Goal: Answer question/provide support: Share knowledge or assist other users

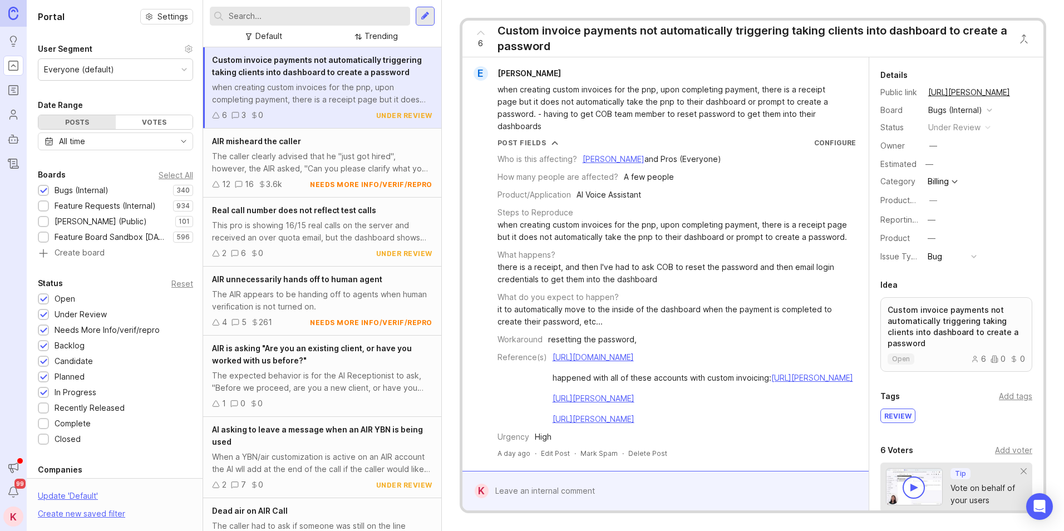
click at [334, 19] on input "text" at bounding box center [317, 16] width 177 height 12
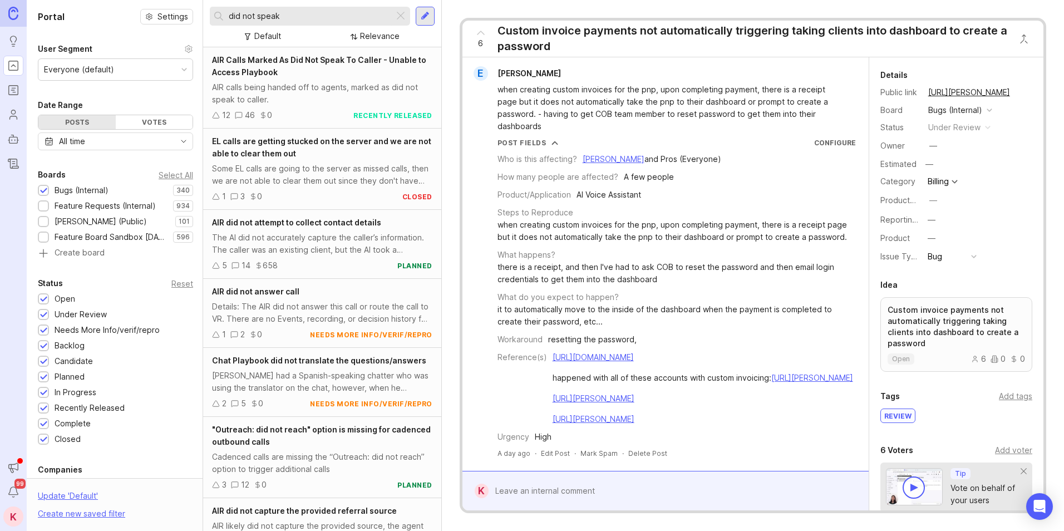
type input "did not speak"
click at [337, 68] on div "AIR Calls Marked As Did Not Speak To Caller - Unable to Access Playbook" at bounding box center [322, 66] width 220 height 24
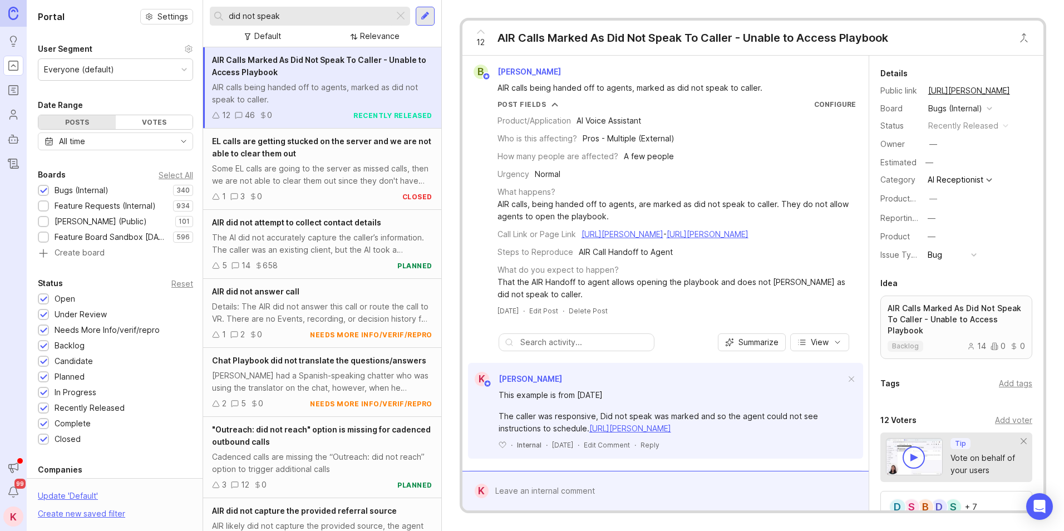
click at [281, 106] on div "AIR Calls Marked As Did Not Speak To Caller - Unable to Access Playbook AIR cal…" at bounding box center [322, 87] width 238 height 81
click at [657, 35] on div "AIR Calls Marked As Did Not Speak To Caller - Unable to Access Playbook" at bounding box center [692, 38] width 391 height 16
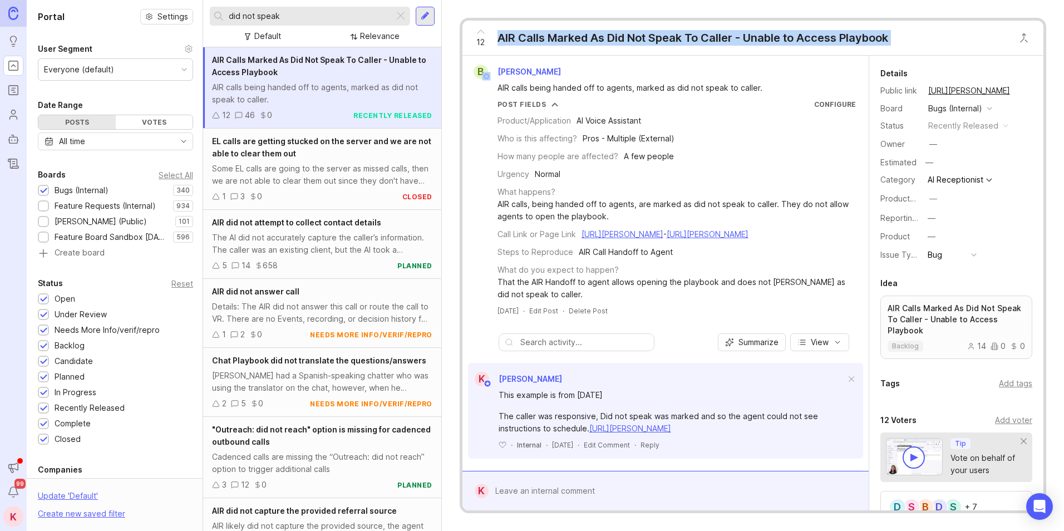
click at [657, 35] on div "AIR Calls Marked As Did Not Speak To Caller - Unable to Access Playbook" at bounding box center [692, 38] width 391 height 16
copy div "AIR Calls Marked As Did Not Speak To Caller - Unable to Access Playbook B"
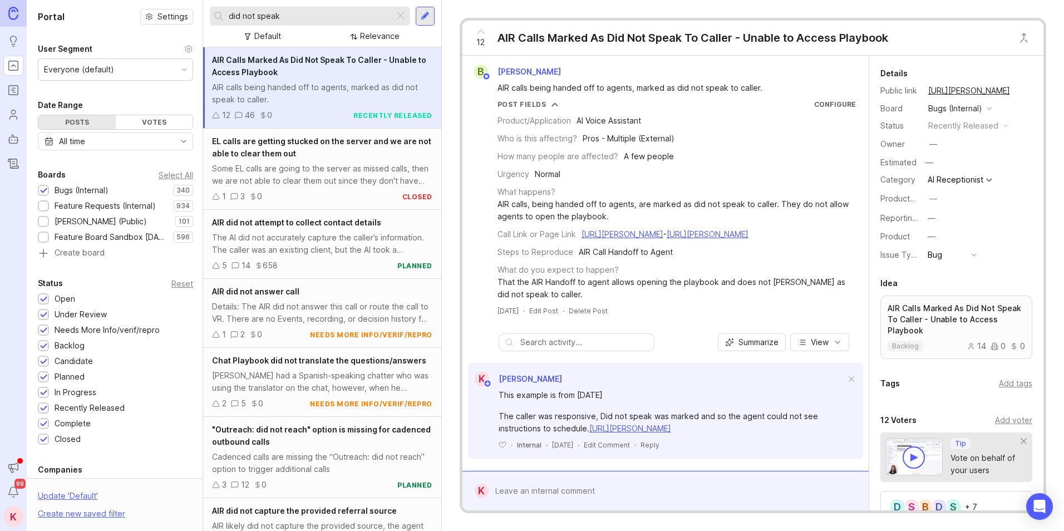
click at [423, 18] on div at bounding box center [425, 16] width 9 height 10
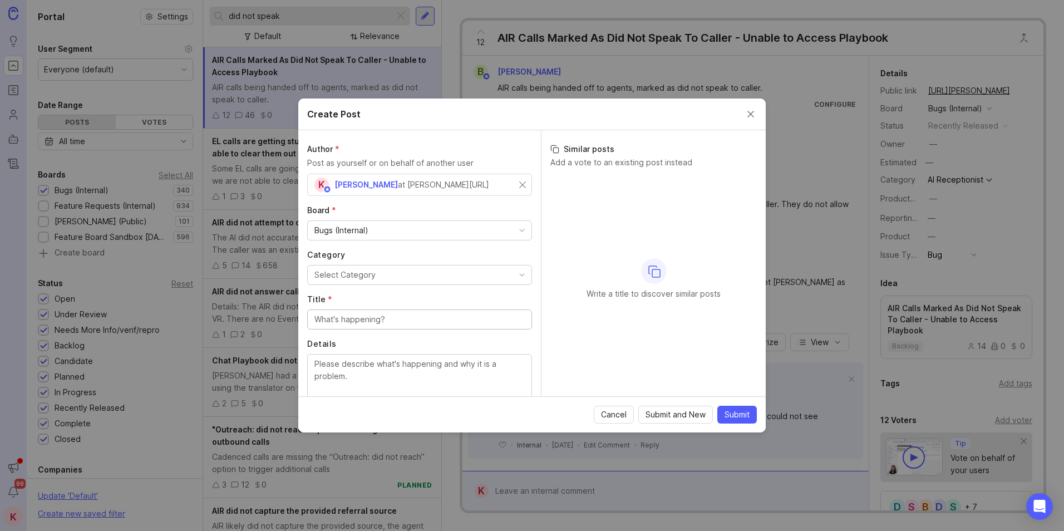
click at [359, 268] on button "Select Category" at bounding box center [419, 275] width 225 height 20
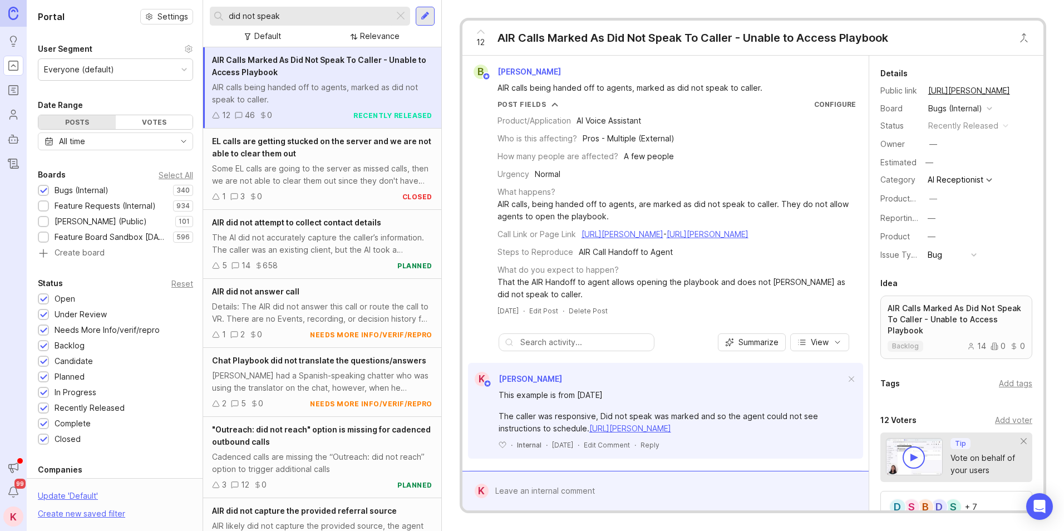
click at [643, 435] on div "The caller was responsive, Did not speak was marked and so the agent could not …" at bounding box center [672, 422] width 347 height 24
click at [643, 433] on link "[URL][PERSON_NAME]" at bounding box center [630, 427] width 82 height 9
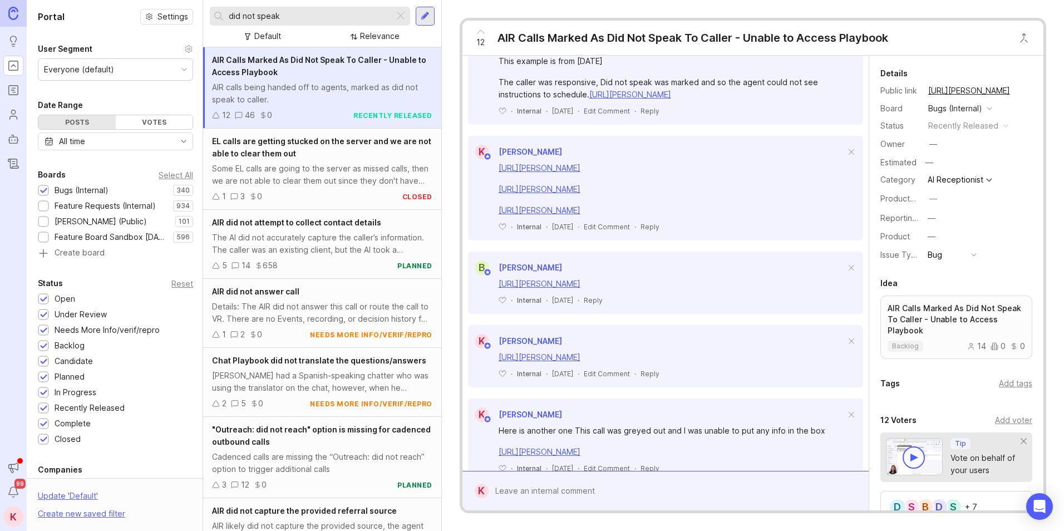
drag, startPoint x: 834, startPoint y: 234, endPoint x: 830, endPoint y: 292, distance: 58.0
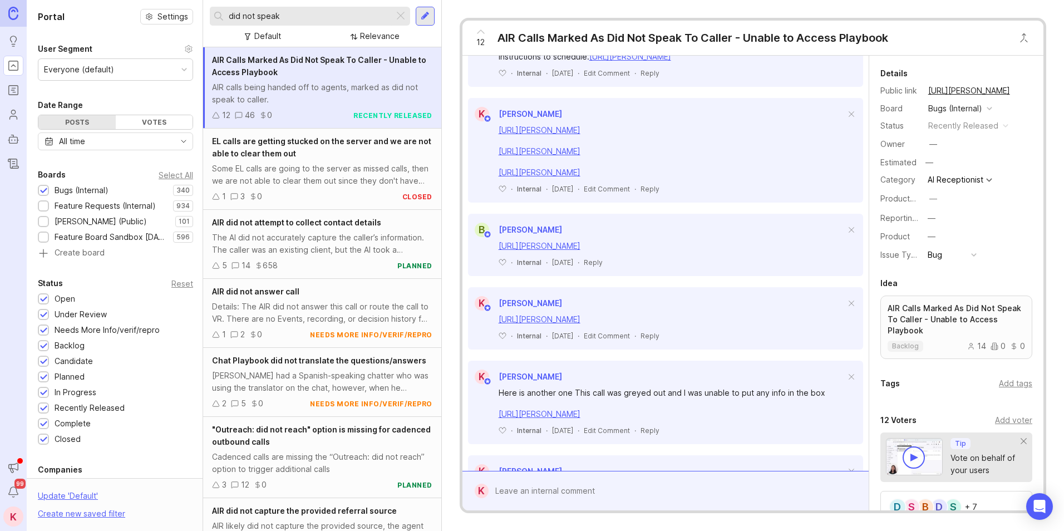
click at [580, 135] on link "[URL][PERSON_NAME]" at bounding box center [540, 129] width 82 height 9
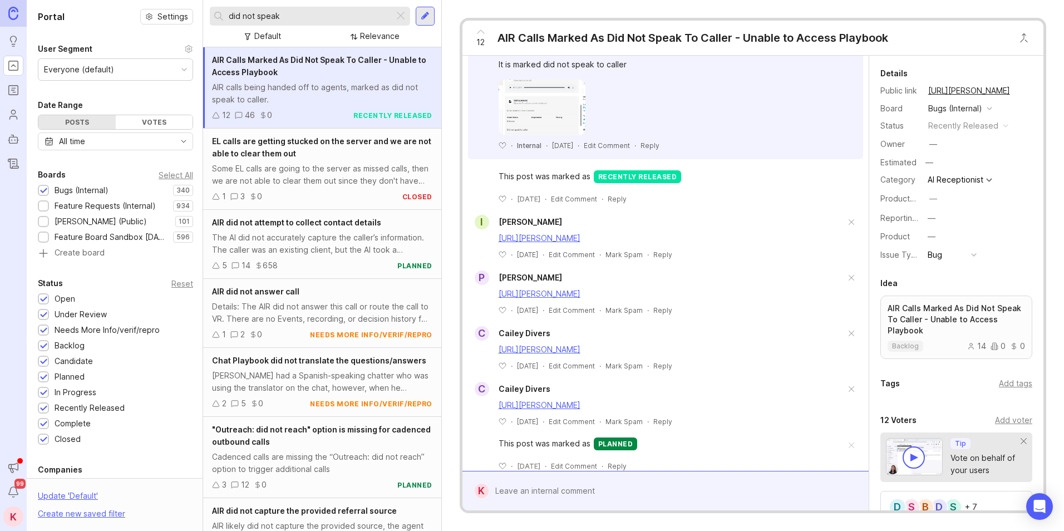
click at [580, 298] on link "[URL][PERSON_NAME]" at bounding box center [540, 293] width 82 height 9
click at [580, 354] on link "[URL][PERSON_NAME]" at bounding box center [540, 348] width 82 height 9
